Goal: Transaction & Acquisition: Purchase product/service

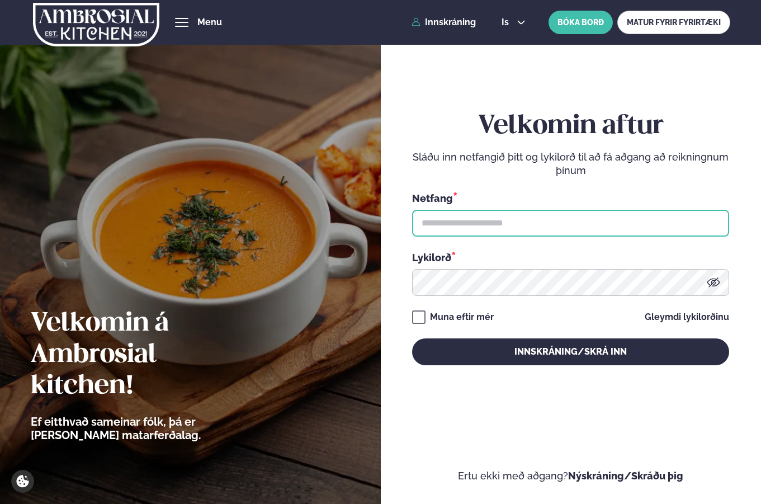
click at [456, 215] on input "text" at bounding box center [570, 223] width 317 height 27
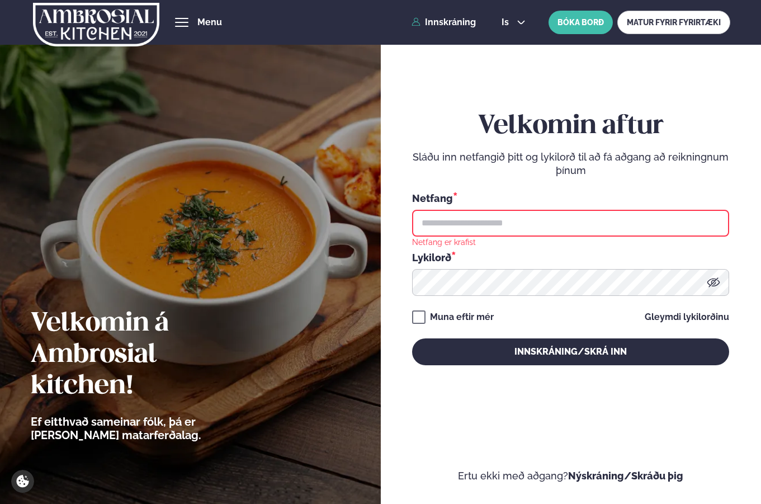
type input "**********"
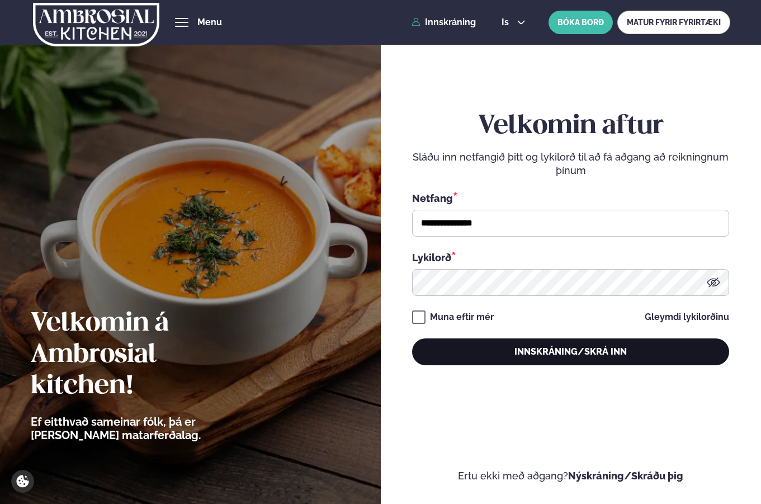
click at [504, 349] on button "Innskráning/Skrá inn" at bounding box center [570, 352] width 317 height 27
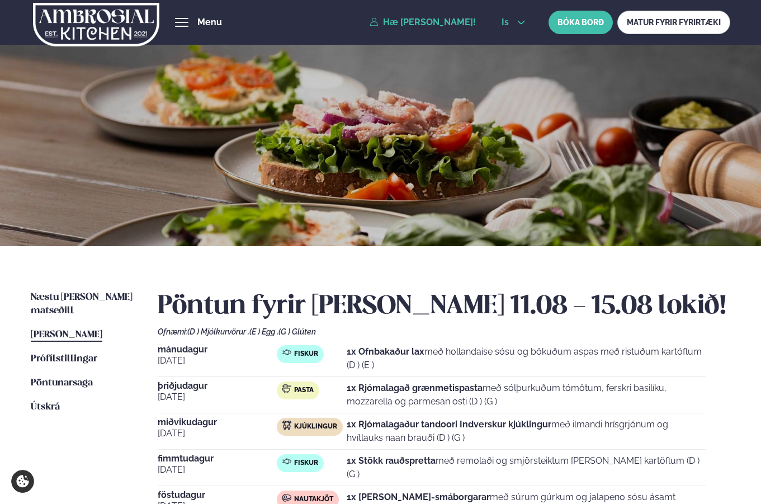
click at [517, 22] on icon at bounding box center [521, 22] width 9 height 9
click at [521, 43] on link "en" at bounding box center [514, 42] width 42 height 22
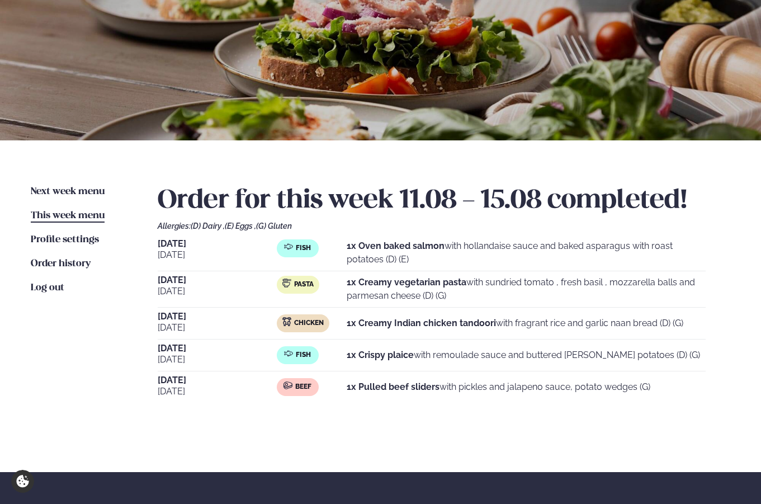
scroll to position [111, 0]
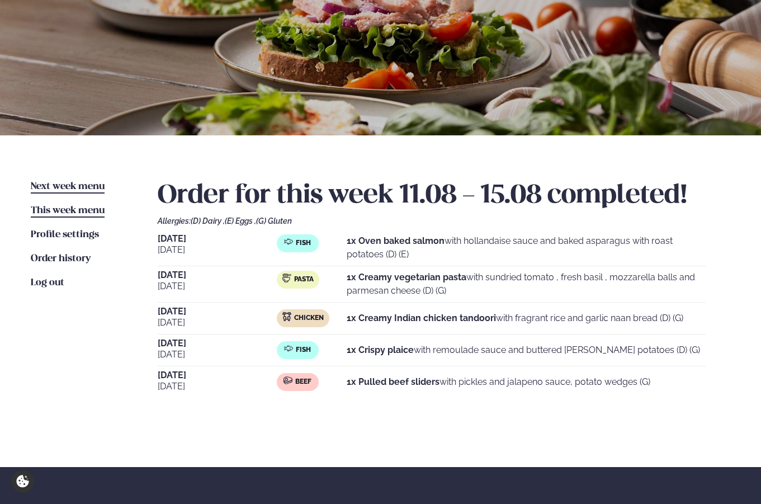
click at [72, 181] on link "Next week menu Next week" at bounding box center [68, 186] width 74 height 13
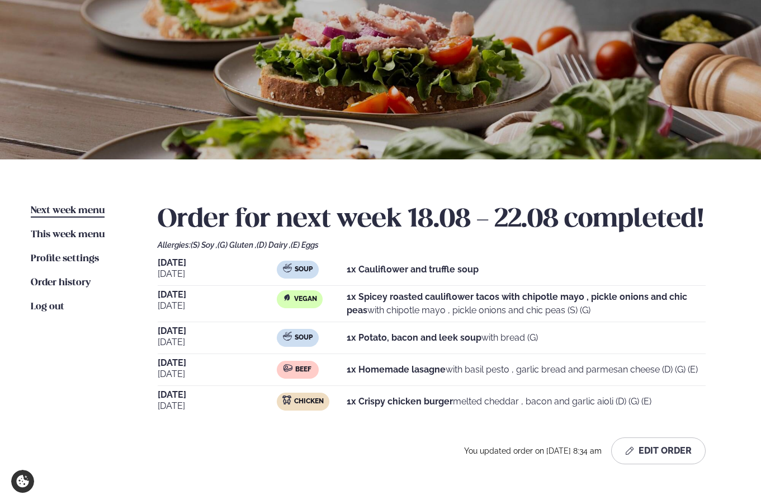
scroll to position [90, 0]
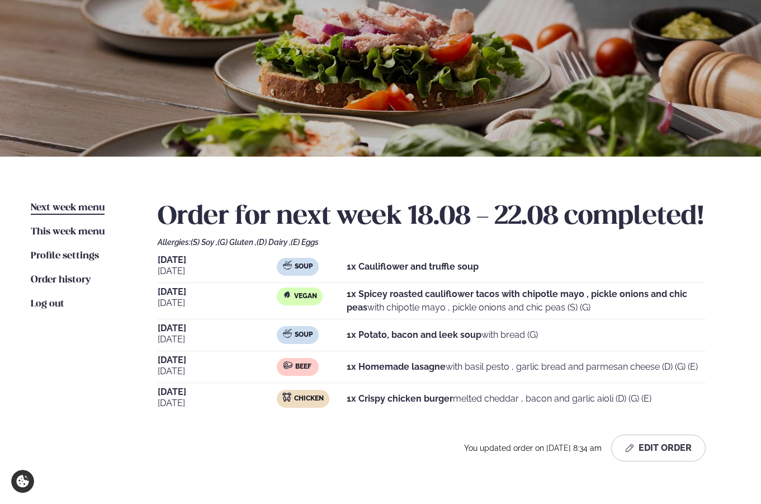
drag, startPoint x: 358, startPoint y: 399, endPoint x: 457, endPoint y: 396, distance: 98.5
click at [457, 396] on p "1x Crispy chicken burger melted cheddar , bacon and garlic aioli (D) (G) (E)" at bounding box center [499, 398] width 305 height 13
click at [446, 398] on strong "1x Crispy chicken burger" at bounding box center [400, 398] width 106 height 11
